Goal: Obtain resource: Obtain resource

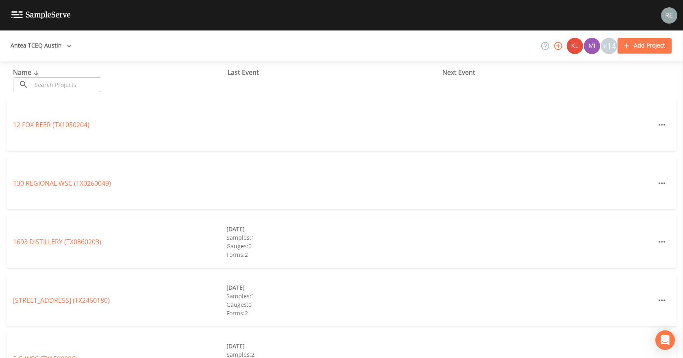
click at [68, 85] on input "text" at bounding box center [66, 84] width 69 height 15
click at [54, 89] on input "text" at bounding box center [66, 84] width 69 height 15
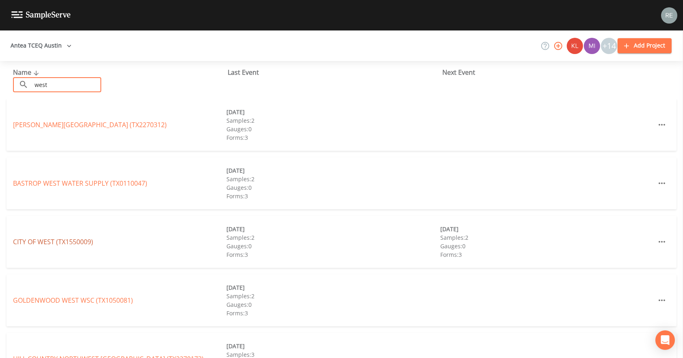
type input "west"
click at [35, 223] on link "[GEOGRAPHIC_DATA] (TX1550009)" at bounding box center [53, 241] width 80 height 9
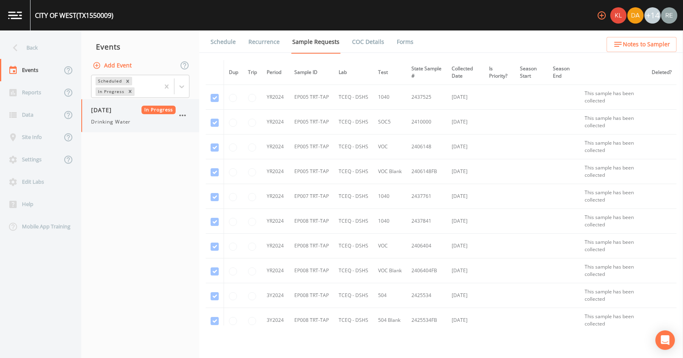
click at [113, 112] on span "[DATE]" at bounding box center [104, 110] width 26 height 9
click at [406, 37] on link "Forms" at bounding box center [404, 41] width 19 height 23
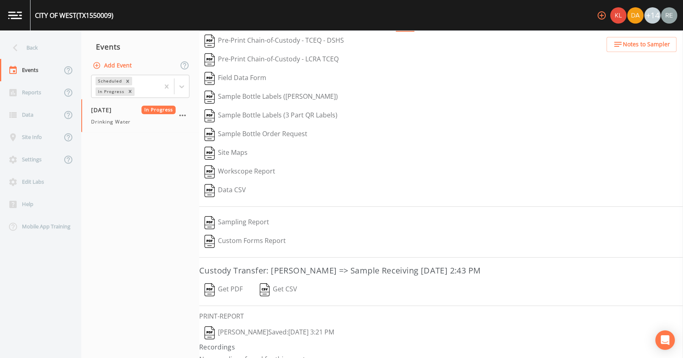
scroll to position [34, 0]
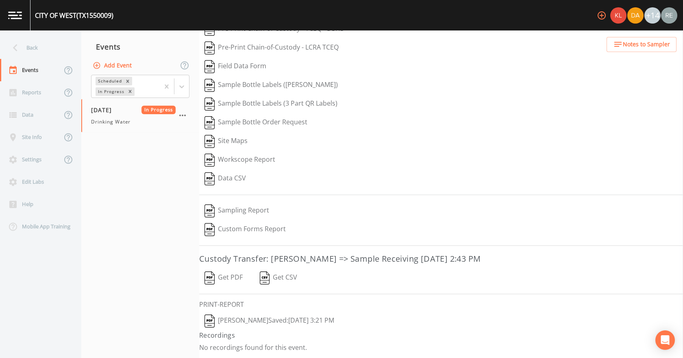
click at [269, 223] on button "[PERSON_NAME]  Saved: [DATE] 3:21 PM" at bounding box center [269, 321] width 140 height 19
click at [232, 223] on button "Get PDF" at bounding box center [223, 278] width 49 height 19
click at [60, 52] on div "Back" at bounding box center [36, 48] width 73 height 22
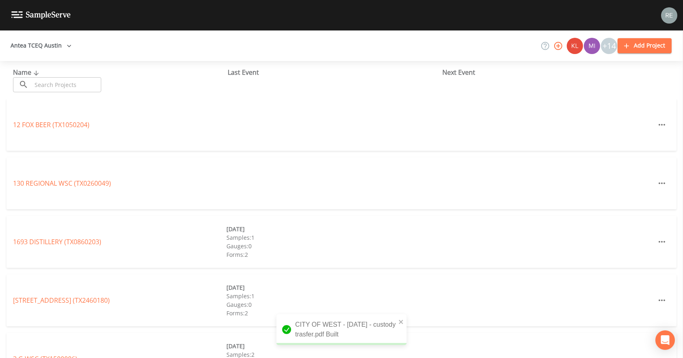
click at [77, 87] on input "text" at bounding box center [66, 84] width 69 height 15
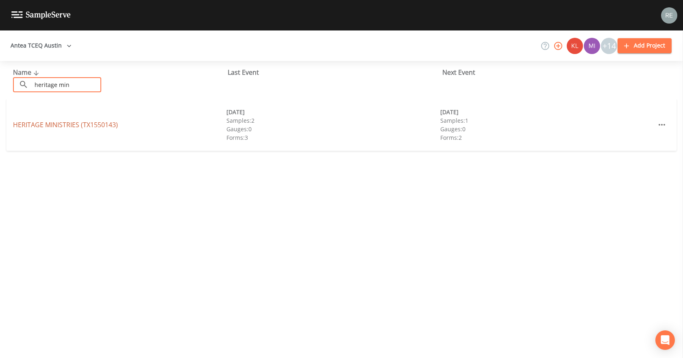
type input "heritage min"
click at [41, 126] on link "HERITAGE MINISTRIES (TX1550143)" at bounding box center [65, 124] width 105 height 9
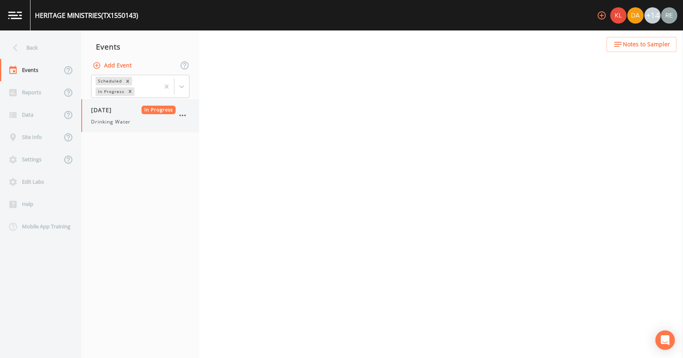
click at [117, 113] on span "[DATE]" at bounding box center [104, 110] width 26 height 9
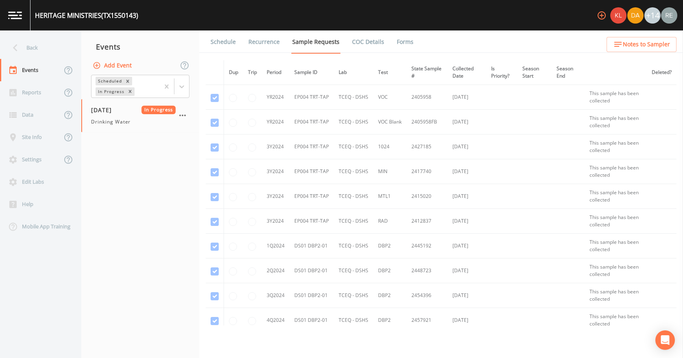
click at [398, 44] on link "Forms" at bounding box center [404, 41] width 19 height 23
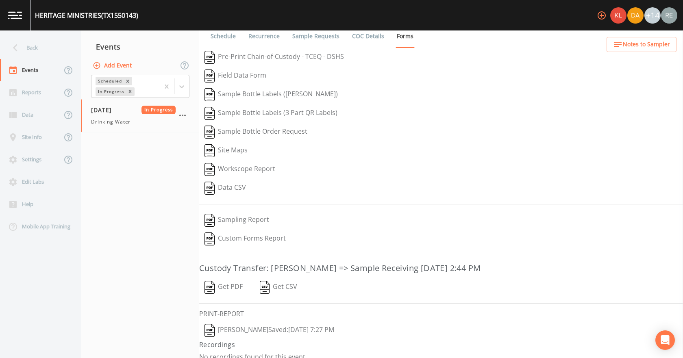
scroll to position [15, 0]
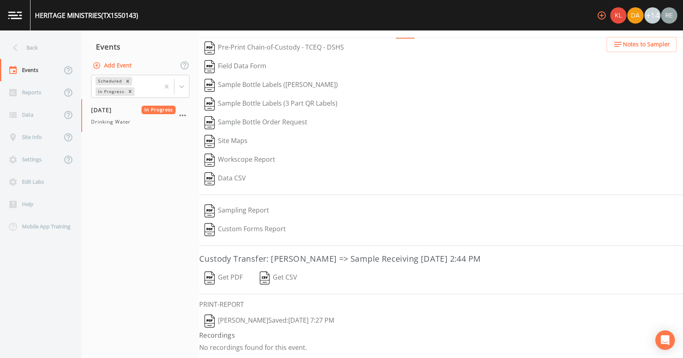
click at [256, 223] on button "[PERSON_NAME]  Saved: [DATE] 7:27 PM" at bounding box center [269, 321] width 140 height 19
click at [231, 223] on button "Get PDF" at bounding box center [223, 278] width 49 height 19
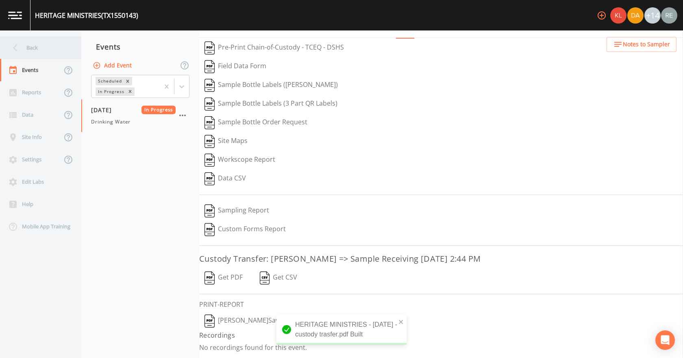
click at [52, 42] on div "Back" at bounding box center [36, 48] width 73 height 22
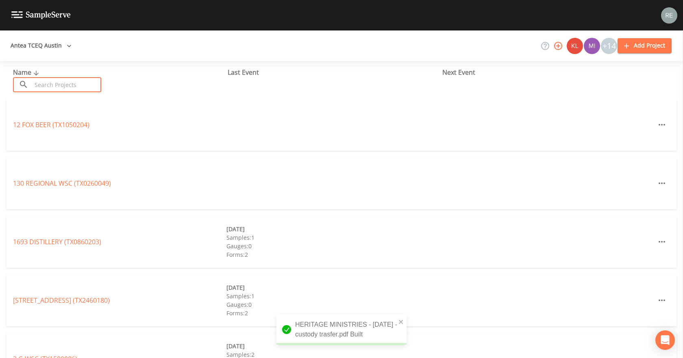
click at [76, 87] on input "text" at bounding box center [66, 84] width 69 height 15
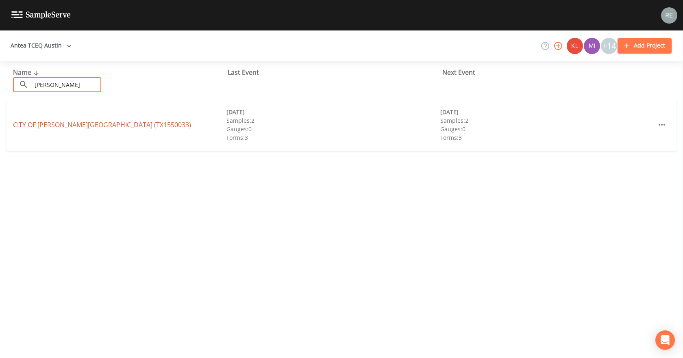
type input "[PERSON_NAME]"
click at [45, 128] on link "CITY OF [PERSON_NAME][GEOGRAPHIC_DATA] (TX1550033)" at bounding box center [102, 124] width 178 height 9
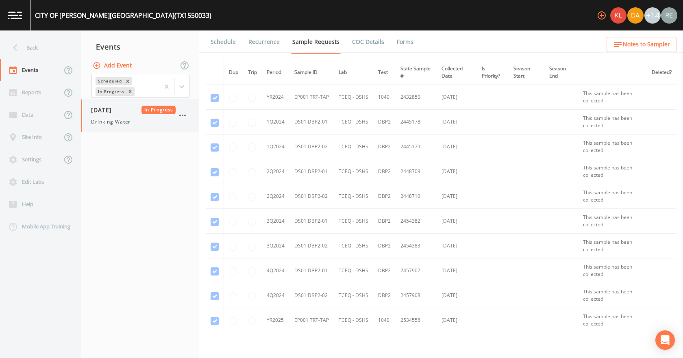
click at [95, 115] on div "[DATE] In Progress Drinking Water" at bounding box center [133, 116] width 85 height 20
click at [395, 41] on link "Forms" at bounding box center [404, 41] width 19 height 23
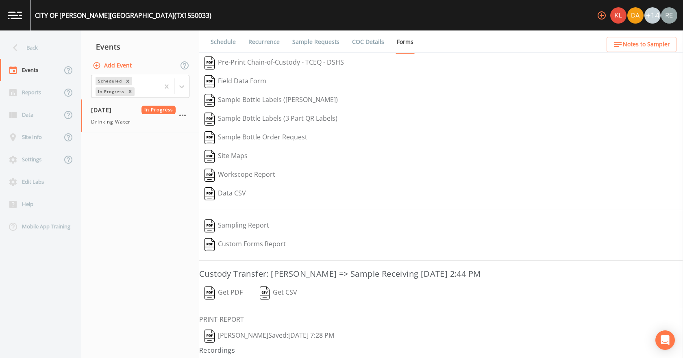
click at [299, 223] on button "[PERSON_NAME]  Saved: [DATE] 7:28 PM" at bounding box center [269, 336] width 140 height 19
click at [228, 223] on button "Get PDF" at bounding box center [223, 293] width 49 height 19
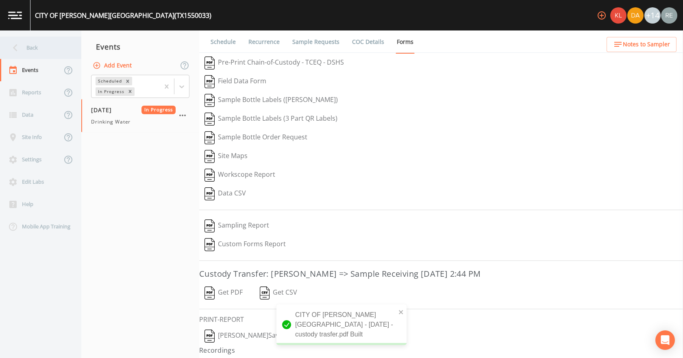
click at [28, 52] on div "Back" at bounding box center [36, 48] width 73 height 22
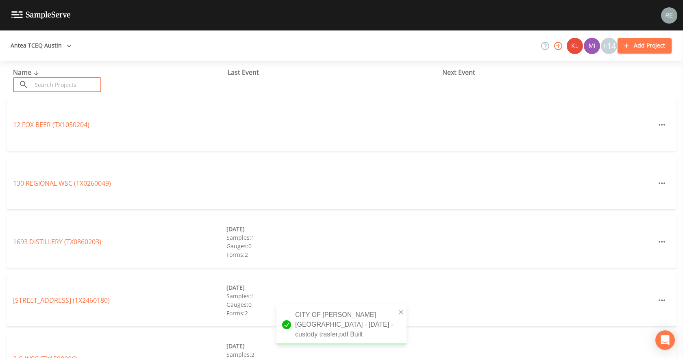
click at [41, 85] on input "text" at bounding box center [66, 84] width 69 height 15
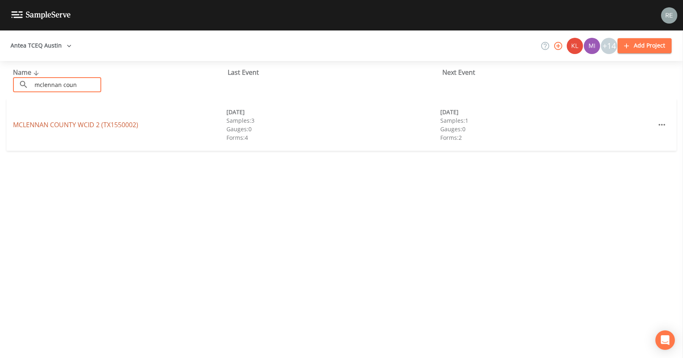
type input "mclennan coun"
click at [52, 128] on link "[GEOGRAPHIC_DATA] 2 (TX1550002)" at bounding box center [75, 124] width 125 height 9
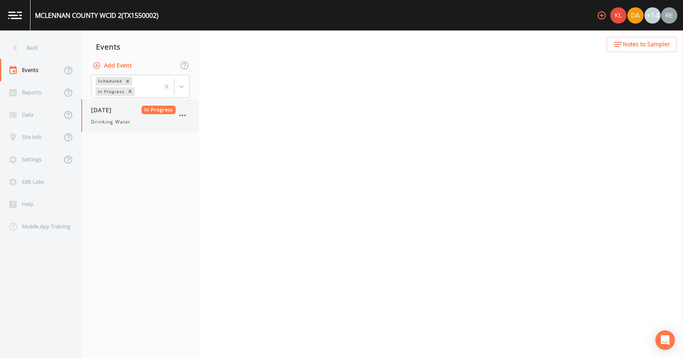
click at [121, 120] on span "Drinking Water" at bounding box center [110, 121] width 39 height 7
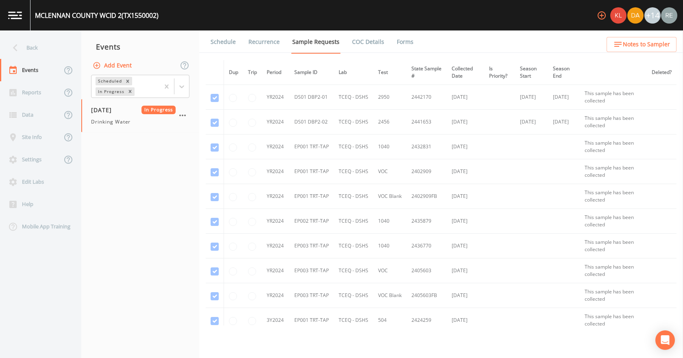
click at [401, 43] on link "Forms" at bounding box center [404, 41] width 19 height 23
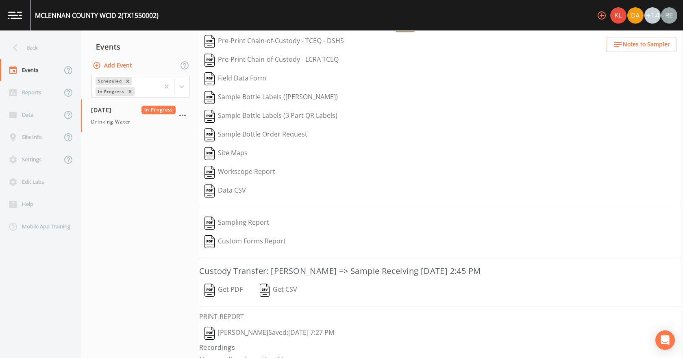
scroll to position [34, 0]
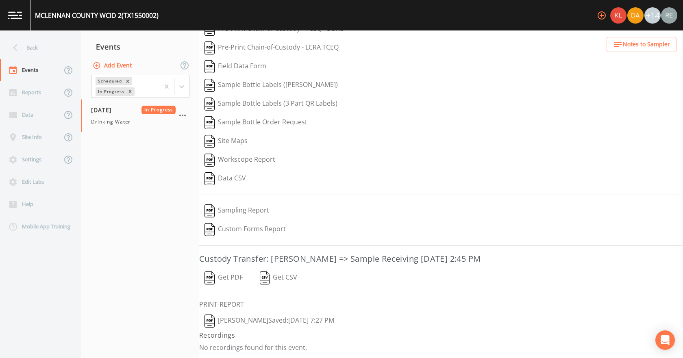
click at [264, 223] on button "[PERSON_NAME]  Saved: [DATE] 7:27 PM" at bounding box center [269, 321] width 140 height 19
drag, startPoint x: 236, startPoint y: 282, endPoint x: 249, endPoint y: 264, distance: 22.1
click at [236, 223] on button "Get PDF" at bounding box center [223, 278] width 49 height 19
